Goal: Task Accomplishment & Management: Manage account settings

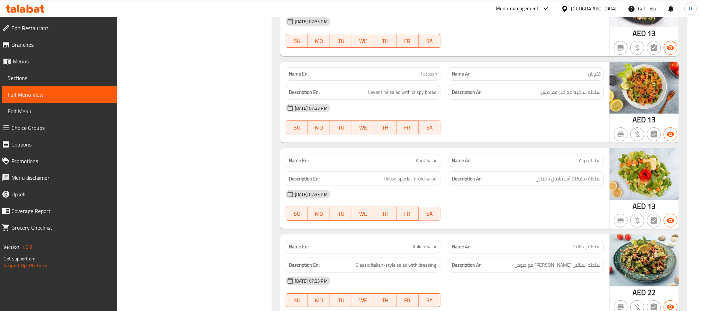
click at [580, 164] on span "سلطة نوت" at bounding box center [590, 160] width 22 height 7
click at [586, 164] on span "سلطة نوت" at bounding box center [590, 160] width 22 height 7
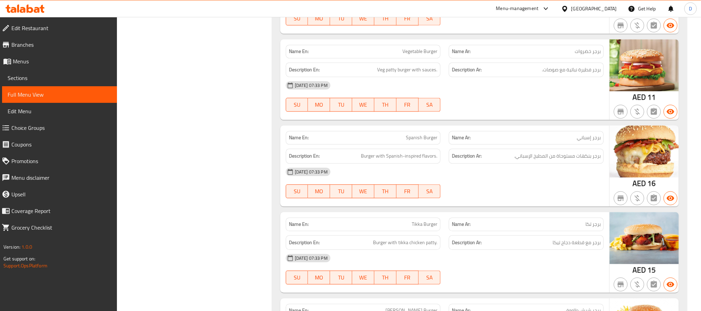
scroll to position [2181, 0]
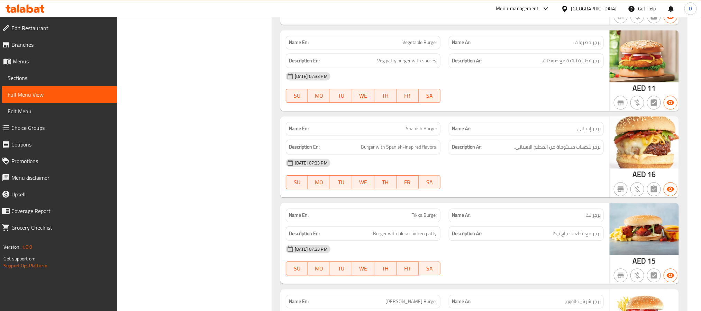
click at [413, 49] on div "Name En: Vegetable Burger" at bounding box center [363, 43] width 155 height 14
click at [414, 49] on div "Name En: Vegetable Burger" at bounding box center [363, 43] width 155 height 14
copy span "Vegetable Burger"
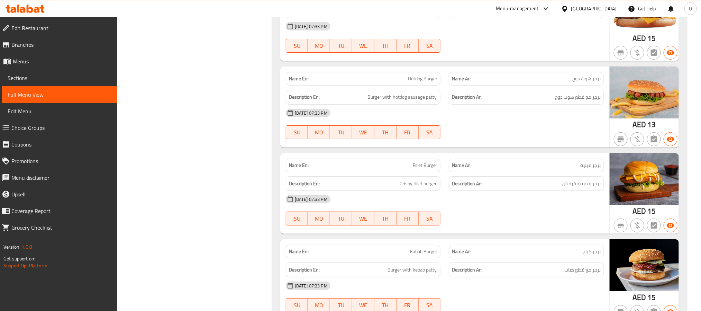
scroll to position [2752, 0]
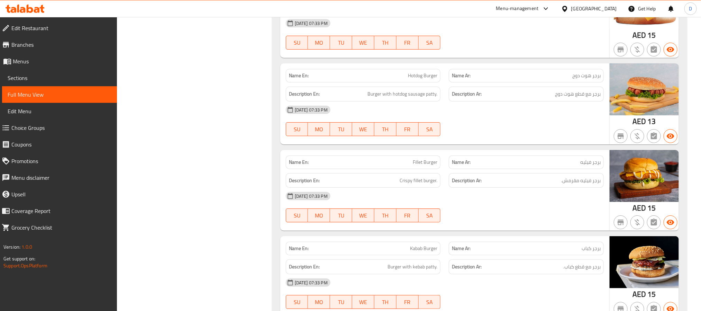
click at [471, 118] on div "[DATE] 07:33 PM" at bounding box center [445, 109] width 326 height 17
click at [422, 79] on span "Hotdog Burger" at bounding box center [422, 75] width 29 height 7
copy span "Hotdog Burger"
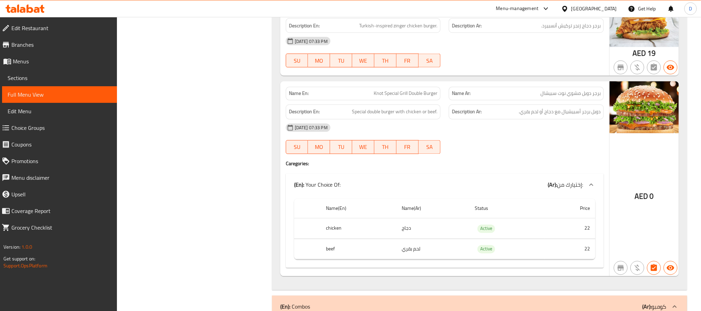
scroll to position [3427, 0]
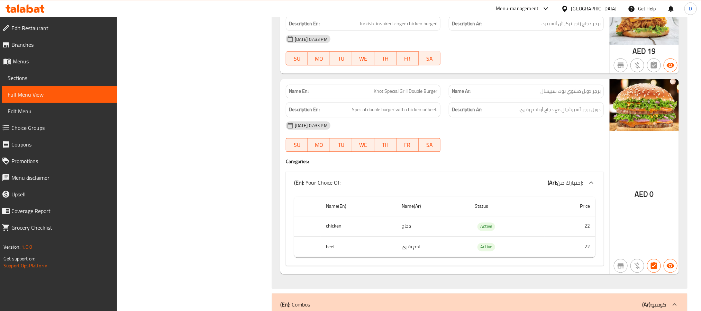
click at [528, 156] on div "[DATE] 07:33 PM SU MO TU WE TH FR SA" at bounding box center [445, 136] width 326 height 39
click at [537, 156] on div at bounding box center [526, 152] width 163 height 8
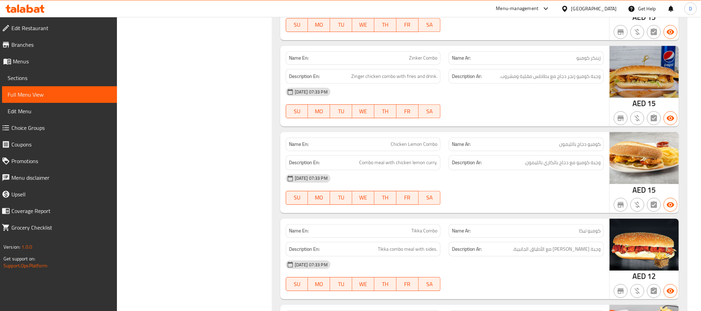
scroll to position [3791, 0]
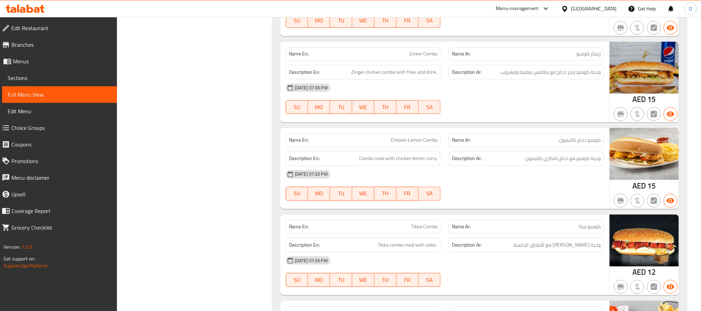
click at [517, 80] on div "Description Ar: وجبة كومبو زنجر دجاج مع بطاطس مقلية ومشروب." at bounding box center [526, 72] width 155 height 15
click at [431, 57] on span "Zinker Combo" at bounding box center [423, 53] width 28 height 7
copy span "Zinker Combo"
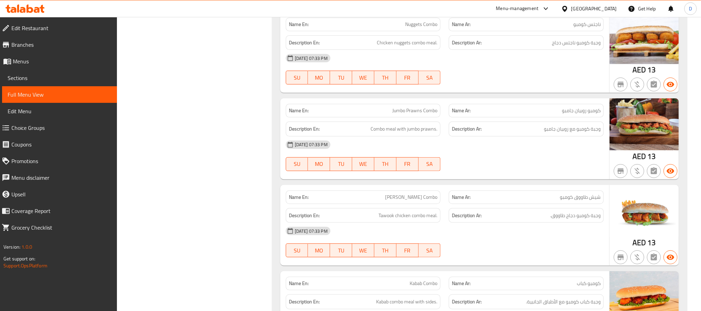
scroll to position [4466, 0]
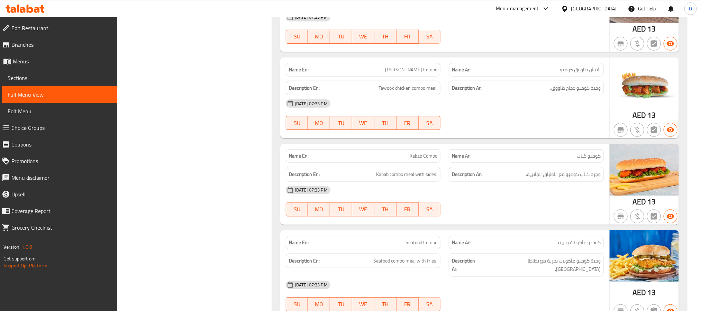
click at [529, 182] on div "Description Ar: وجبة كباب كومبو مع الأطباق الجانبية." at bounding box center [526, 174] width 155 height 15
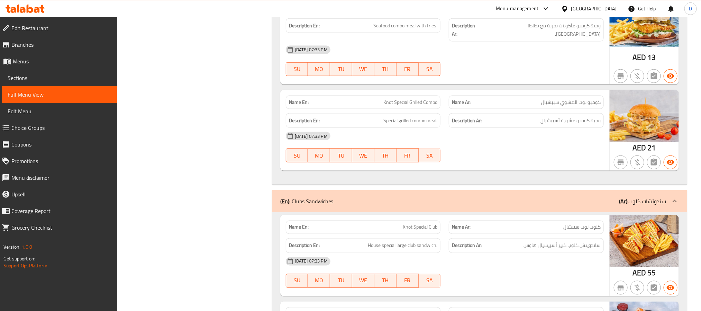
scroll to position [4726, 0]
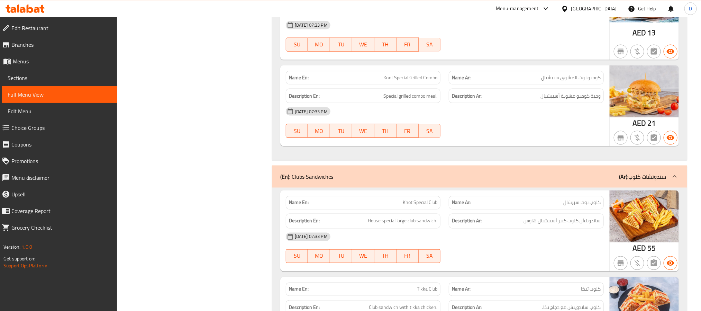
click at [580, 120] on div "[DATE] 07:33 PM" at bounding box center [445, 111] width 326 height 17
click at [553, 120] on div "[DATE] 07:33 PM" at bounding box center [445, 111] width 326 height 17
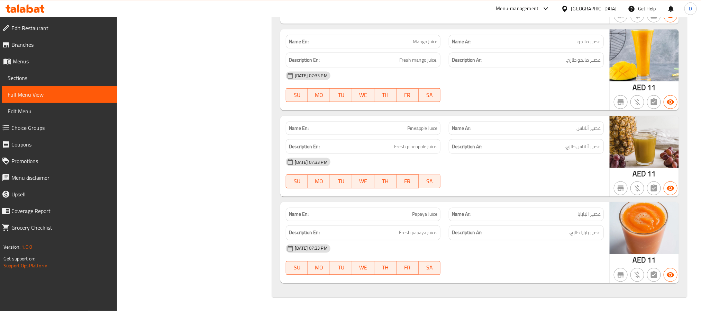
scroll to position [6169, 0]
click at [566, 243] on div "[DATE] 07:33 PM" at bounding box center [445, 248] width 326 height 17
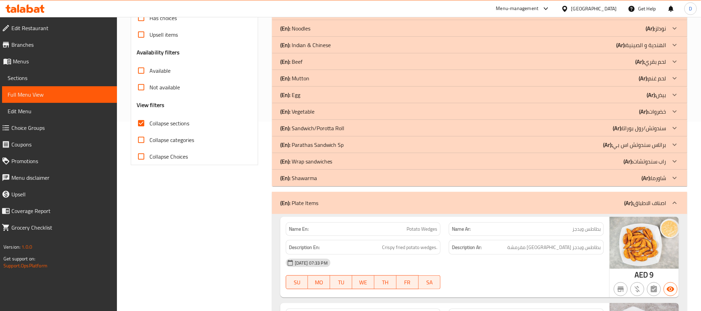
scroll to position [155, 0]
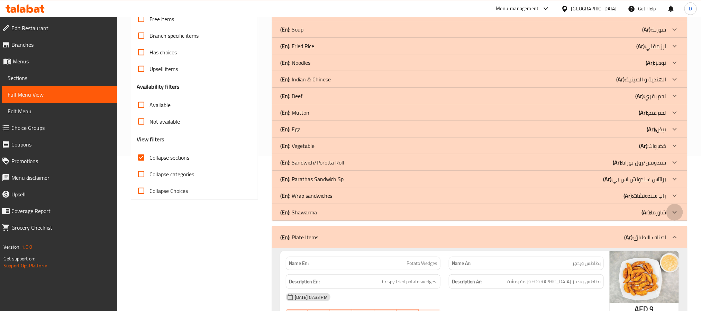
click at [669, 207] on div at bounding box center [675, 212] width 17 height 17
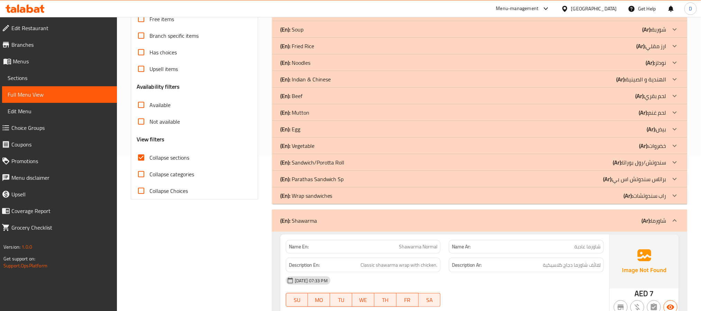
drag, startPoint x: 603, startPoint y: 219, endPoint x: 381, endPoint y: 207, distance: 221.9
click at [603, 219] on div "(En): Shawarma (Ar): شاورما" at bounding box center [473, 220] width 386 height 8
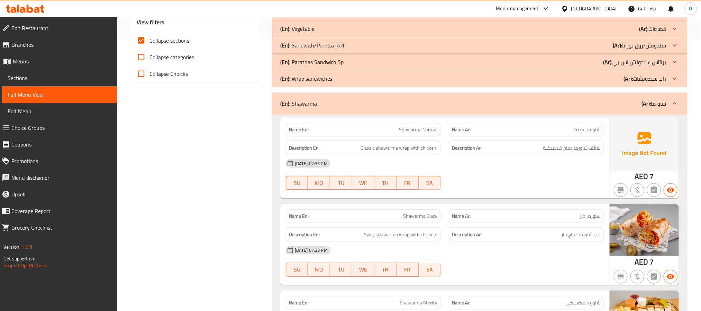
scroll to position [259, 0]
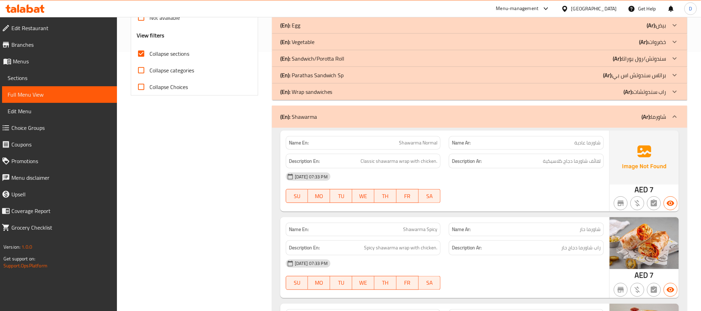
drag, startPoint x: 575, startPoint y: 95, endPoint x: 560, endPoint y: 199, distance: 105.9
click at [575, 95] on div "(En): Wrap sandwiches (Ar): راب سندوتشات" at bounding box center [473, 92] width 386 height 8
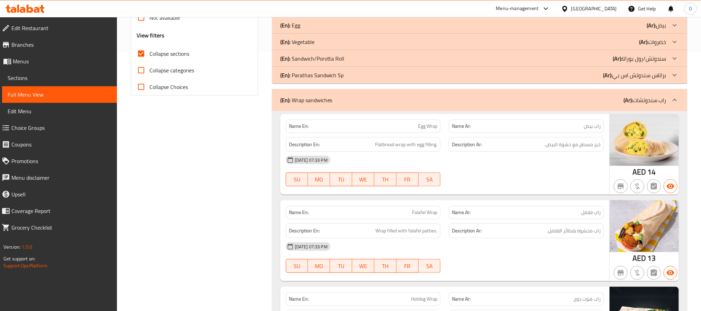
click at [544, 188] on div at bounding box center [526, 186] width 163 height 8
click at [445, 100] on div "(En): Wrap sandwiches (Ar): راب سندوتشات" at bounding box center [473, 100] width 386 height 8
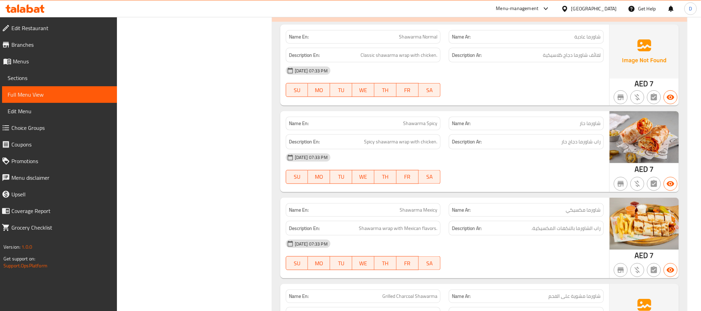
scroll to position [363, 0]
